Goal: Task Accomplishment & Management: Use online tool/utility

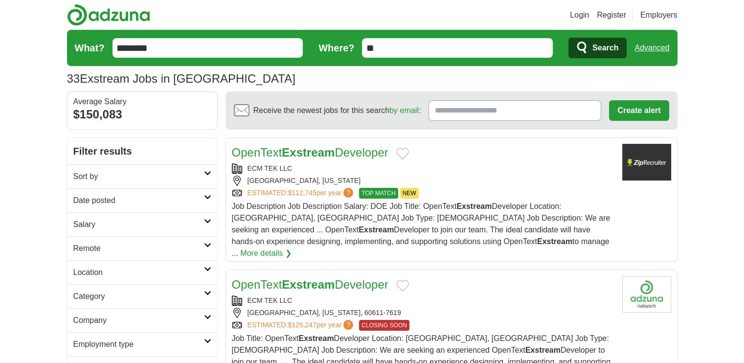
click at [183, 48] on input "********" at bounding box center [208, 48] width 191 height 20
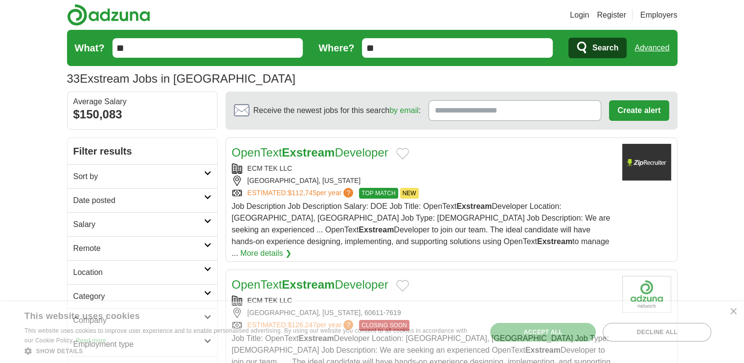
type input "*"
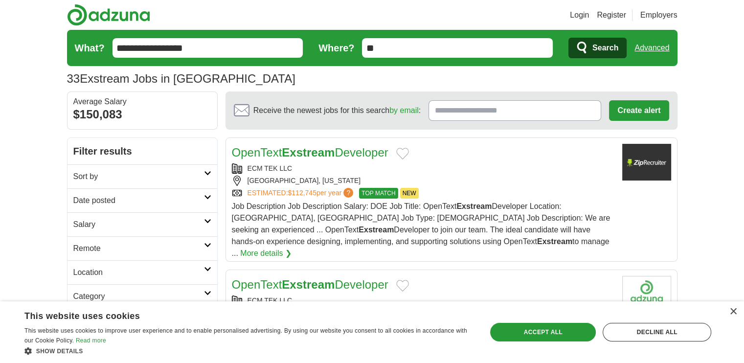
type input "**********"
click at [568, 38] on button "Search" at bounding box center [597, 48] width 58 height 21
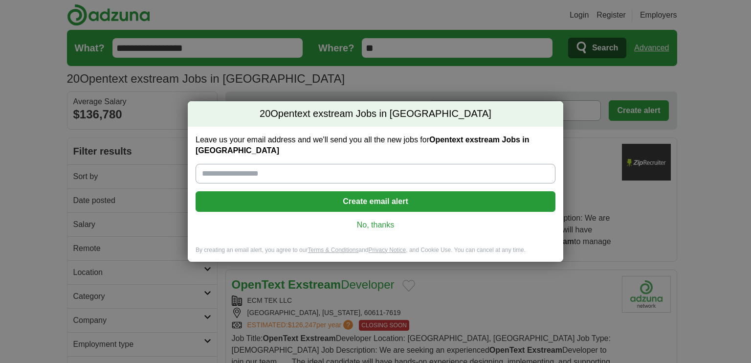
click at [383, 220] on link "No, thanks" at bounding box center [375, 225] width 344 height 11
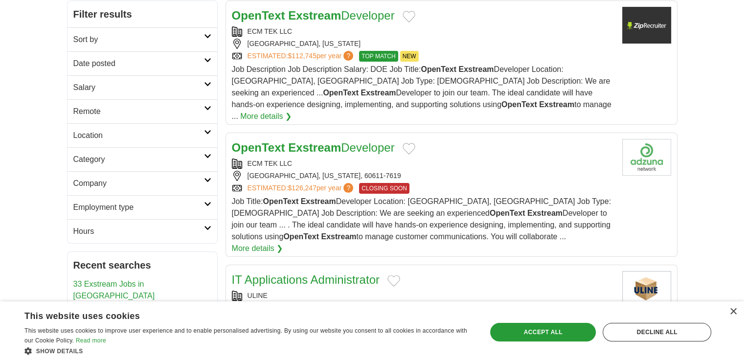
scroll to position [150, 0]
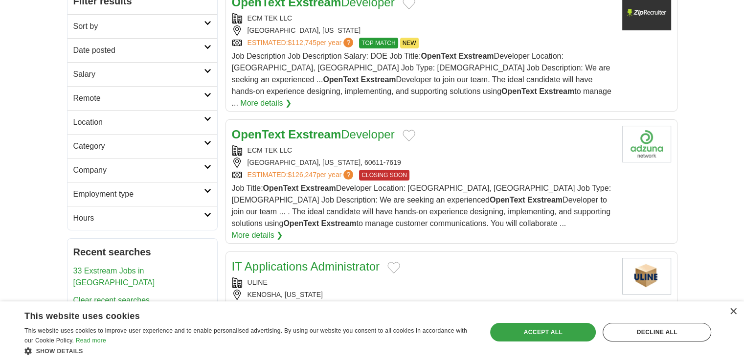
click at [547, 326] on div "Accept all" at bounding box center [543, 332] width 106 height 19
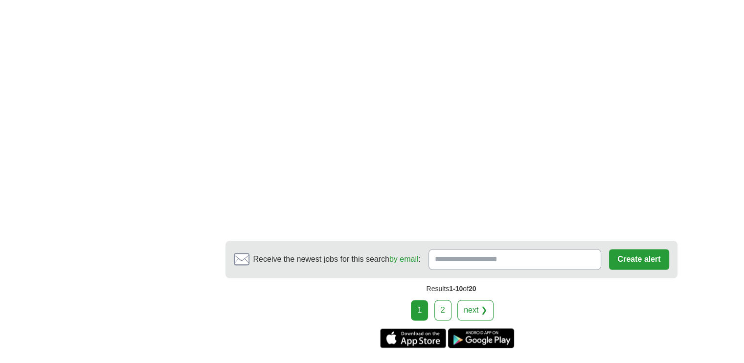
scroll to position [1518, 0]
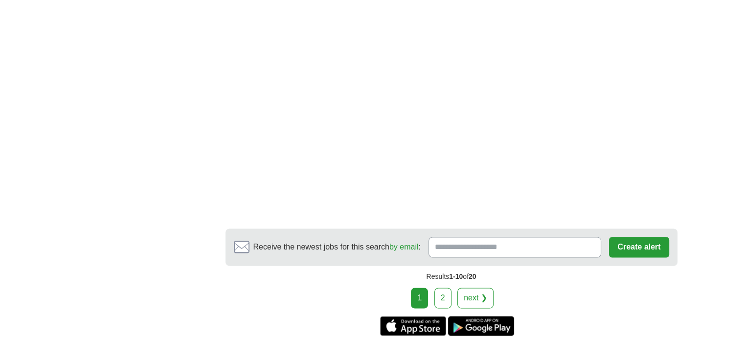
click at [445, 288] on link "2" at bounding box center [442, 298] width 17 height 21
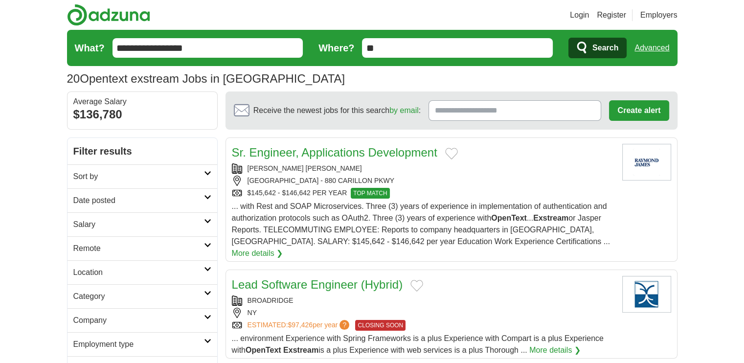
click at [283, 248] on link "More details ❯" at bounding box center [257, 254] width 51 height 12
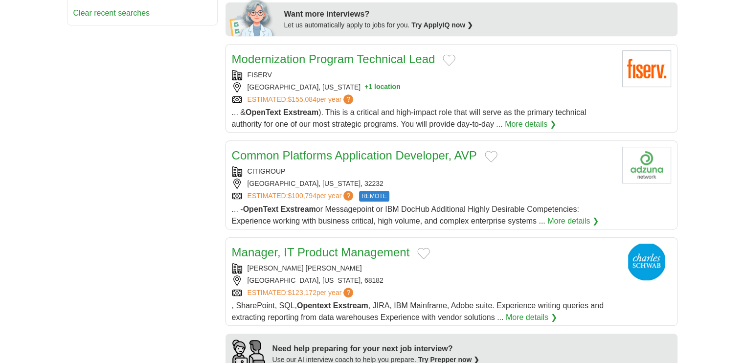
scroll to position [461, 0]
click at [340, 148] on link "Common Platforms Application Developer, AVP" at bounding box center [354, 154] width 245 height 13
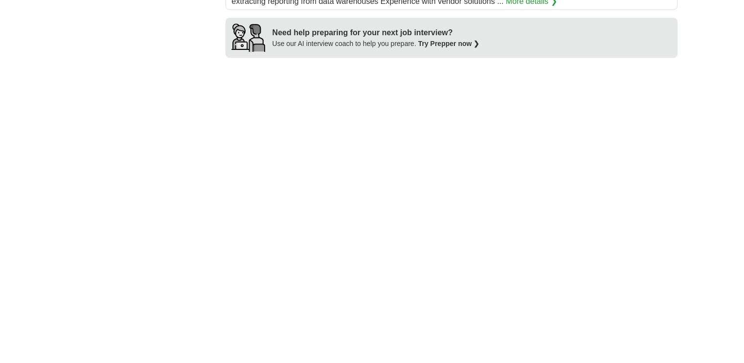
scroll to position [740, 0]
